Goal: Task Accomplishment & Management: Manage account settings

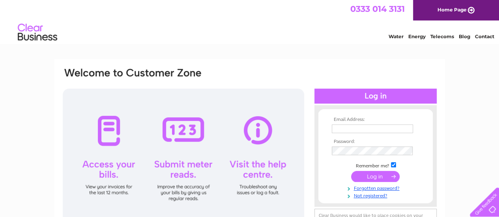
click at [356, 127] on input "text" at bounding box center [372, 129] width 81 height 9
type input "finance@sandyhillsgolfclub.co.uk"
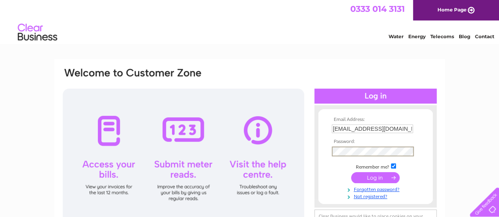
click at [382, 181] on input "submit" at bounding box center [375, 177] width 49 height 11
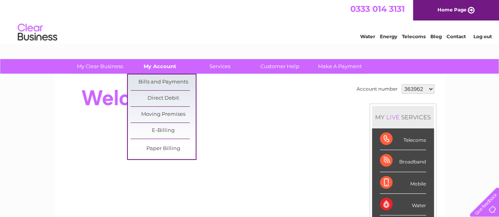
click at [151, 62] on link "My Account" at bounding box center [159, 66] width 65 height 15
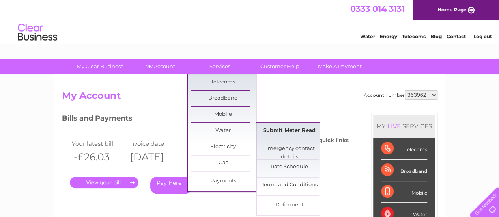
click at [302, 131] on link "Submit Meter Read" at bounding box center [289, 131] width 65 height 16
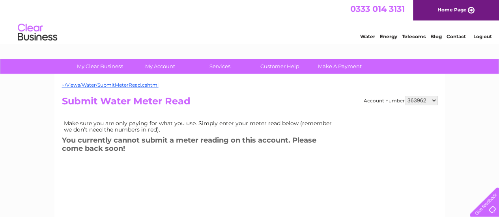
click at [427, 100] on select "363962 1153196" at bounding box center [421, 100] width 33 height 9
select select "1153196"
click at [405, 96] on select "363962 1153196" at bounding box center [421, 100] width 33 height 9
click at [447, 37] on link "Contact" at bounding box center [455, 37] width 19 height 6
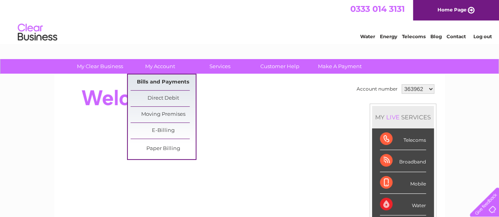
click at [157, 79] on link "Bills and Payments" at bounding box center [163, 83] width 65 height 16
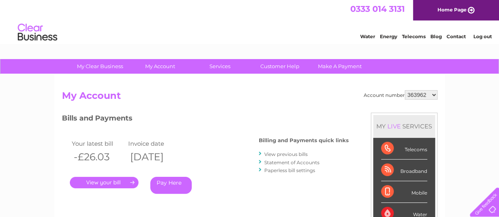
click at [423, 94] on select "363962 1153196" at bounding box center [421, 94] width 33 height 9
select select "1153196"
click at [405, 90] on select "363962 1153196" at bounding box center [421, 94] width 33 height 9
click at [476, 37] on link "Log out" at bounding box center [482, 37] width 19 height 6
